Goal: Find specific page/section: Find specific page/section

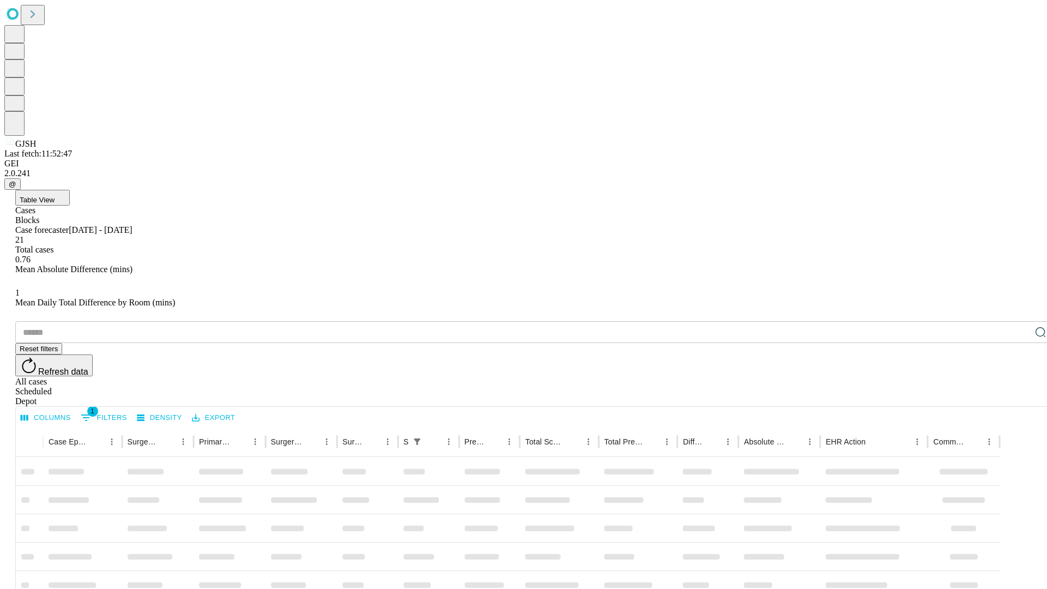
click at [1019, 396] on div "Depot" at bounding box center [534, 401] width 1038 height 10
